Goal: Information Seeking & Learning: Find specific fact

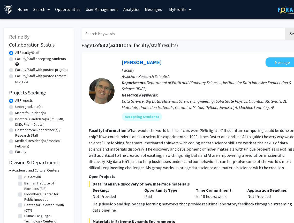
click at [92, 34] on input "Search Keywords" at bounding box center [183, 34] width 203 height 12
type input "mrna"
click at [286, 28] on button "Search" at bounding box center [296, 34] width 21 height 12
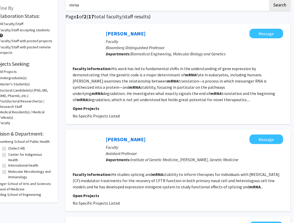
scroll to position [30, 16]
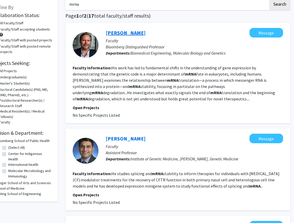
click at [118, 32] on link "Jeff Coller" at bounding box center [126, 33] width 40 height 6
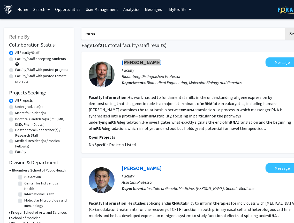
drag, startPoint x: 135, startPoint y: 62, endPoint x: 128, endPoint y: 0, distance: 62.0
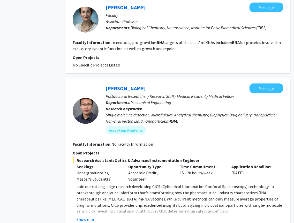
scroll to position [328, 16]
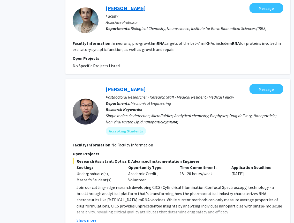
click at [123, 7] on link "[PERSON_NAME]" at bounding box center [126, 8] width 40 height 6
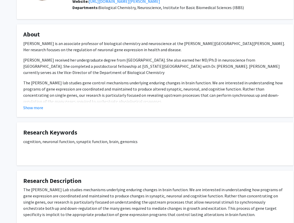
scroll to position [39, 0]
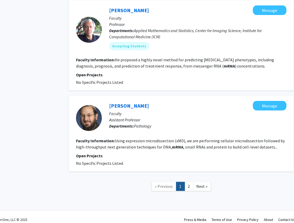
scroll to position [1010, 13]
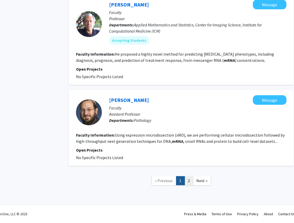
click at [189, 180] on link "2" at bounding box center [189, 180] width 9 height 9
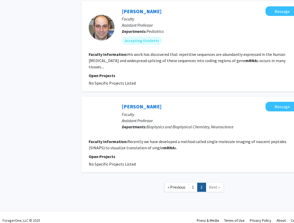
scroll to position [527, 0]
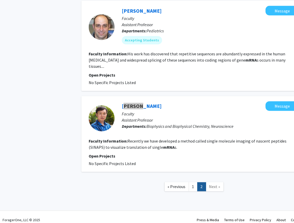
drag, startPoint x: 127, startPoint y: 100, endPoint x: 227, endPoint y: 2, distance: 140.4
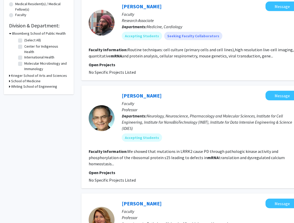
scroll to position [0, 0]
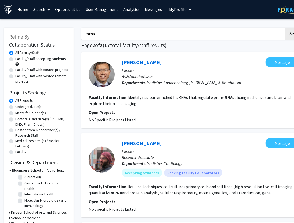
click at [40, 9] on link "Search" at bounding box center [42, 9] width 22 height 18
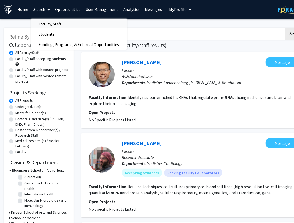
click at [44, 25] on span "Faculty/Staff" at bounding box center [50, 24] width 38 height 10
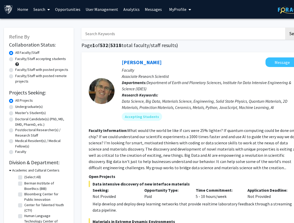
click at [88, 34] on input "Search Keywords" at bounding box center [183, 34] width 203 height 12
type input "john kim"
click at [286, 28] on button "Search" at bounding box center [296, 34] width 21 height 12
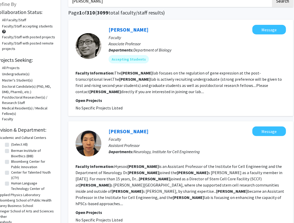
scroll to position [33, 14]
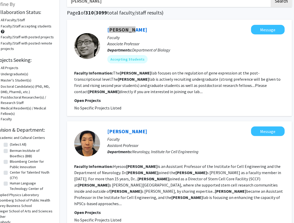
drag, startPoint x: 119, startPoint y: 29, endPoint x: 195, endPoint y: 1, distance: 81.8
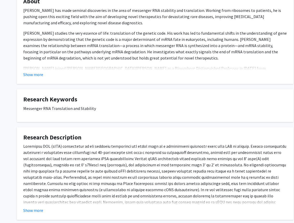
scroll to position [104, 0]
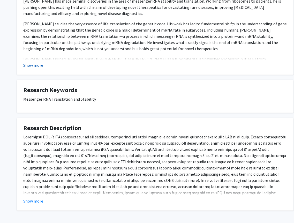
click at [36, 63] on button "Show more" at bounding box center [33, 65] width 20 height 6
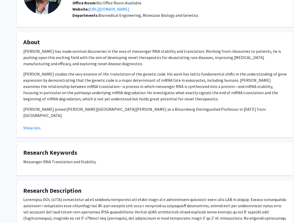
scroll to position [0, 0]
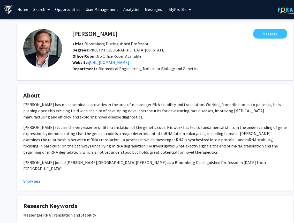
drag, startPoint x: 111, startPoint y: 63, endPoint x: 162, endPoint y: 1, distance: 80.4
click at [0, 0] on div "Skip navigation Home Search Opportunities User Management Analytics Messages My…" at bounding box center [155, 179] width 311 height 359
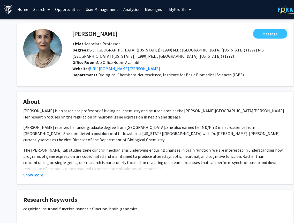
drag, startPoint x: 144, startPoint y: 69, endPoint x: 134, endPoint y: 1, distance: 69.2
click at [0, 0] on div "Skip navigation Home Search Opportunities User Management Analytics Messages My…" at bounding box center [155, 164] width 311 height 328
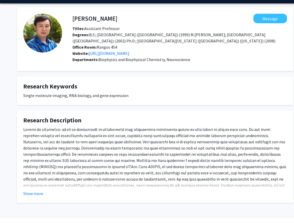
scroll to position [27, 0]
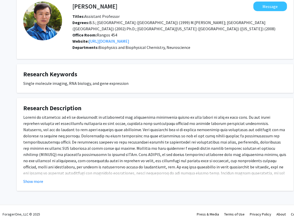
drag, startPoint x: 112, startPoint y: 41, endPoint x: 101, endPoint y: 3, distance: 39.4
click at [0, 0] on div "Bin Wu Message Titles: Assistant Professor Degrees: B.S.; Beijing Normal Univer…" at bounding box center [155, 99] width 311 height 217
click at [120, 41] on link "https://wu.med.jhmi.edu/" at bounding box center [109, 41] width 41 height 5
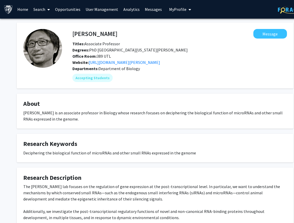
drag, startPoint x: 119, startPoint y: 63, endPoint x: 202, endPoint y: 0, distance: 104.8
click at [0, 0] on div "Skip navigation Home Search Opportunities User Management Analytics Messages My…" at bounding box center [155, 146] width 311 height 293
